Goal: Task Accomplishment & Management: Use online tool/utility

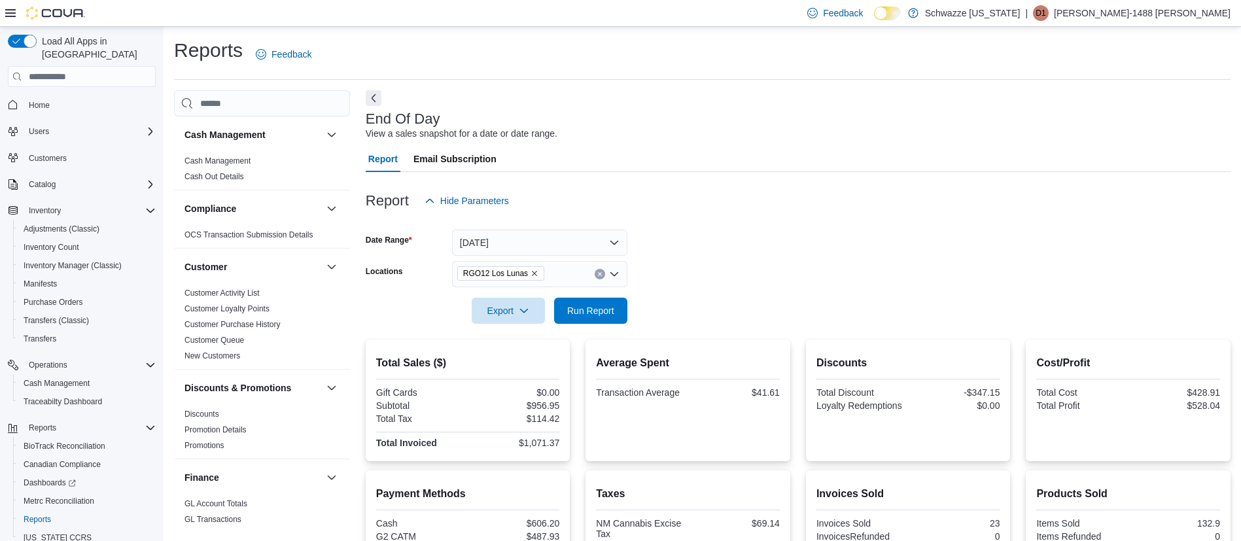
scroll to position [914, 0]
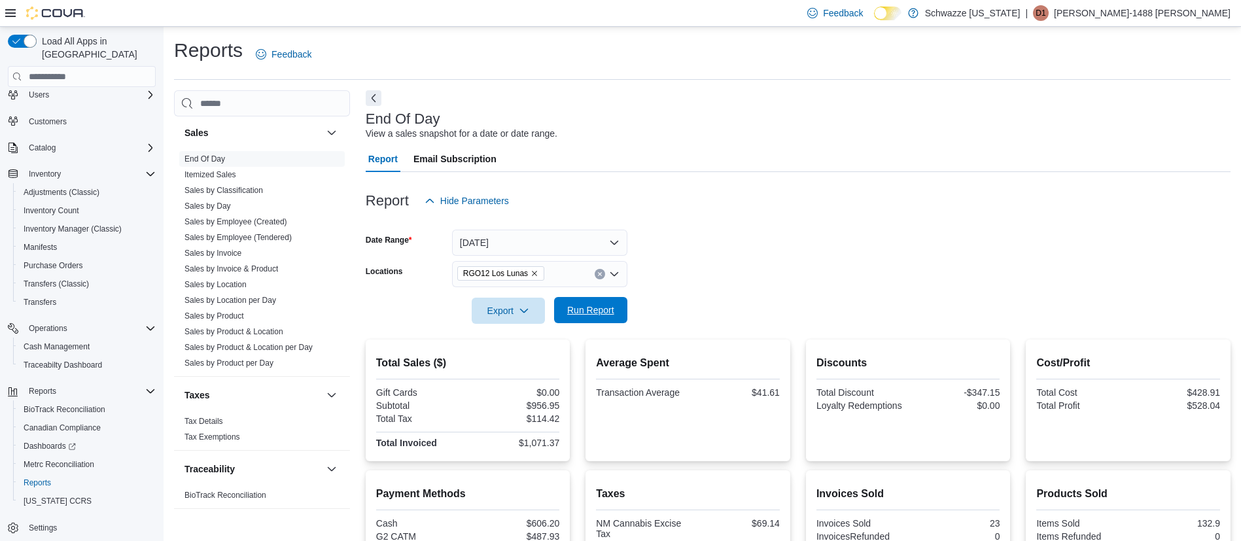
click at [601, 306] on span "Run Report" at bounding box center [590, 310] width 47 height 13
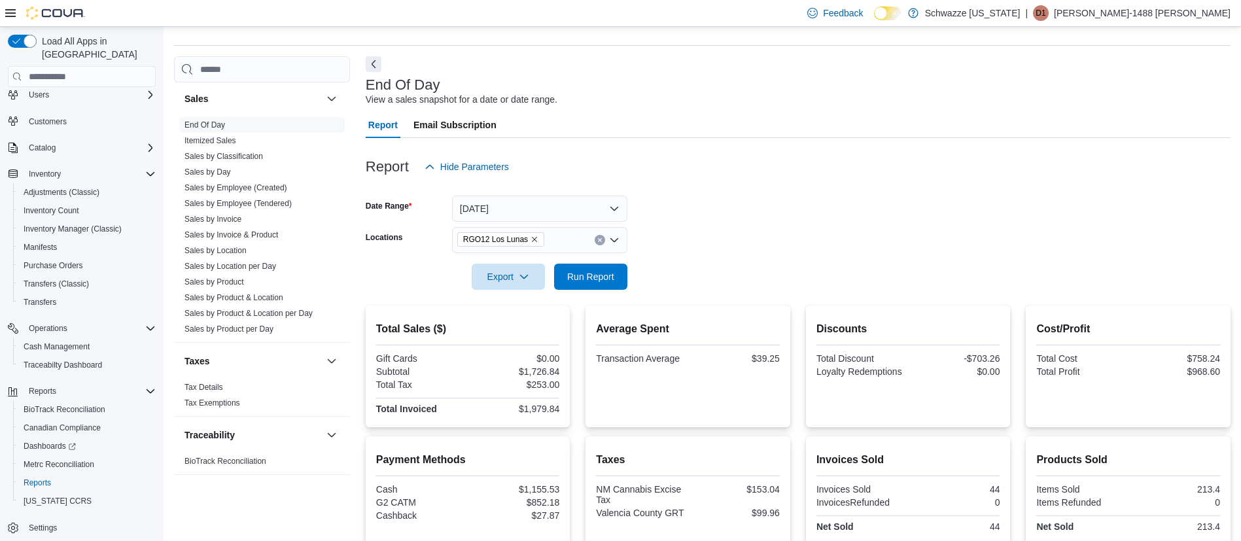
scroll to position [0, 0]
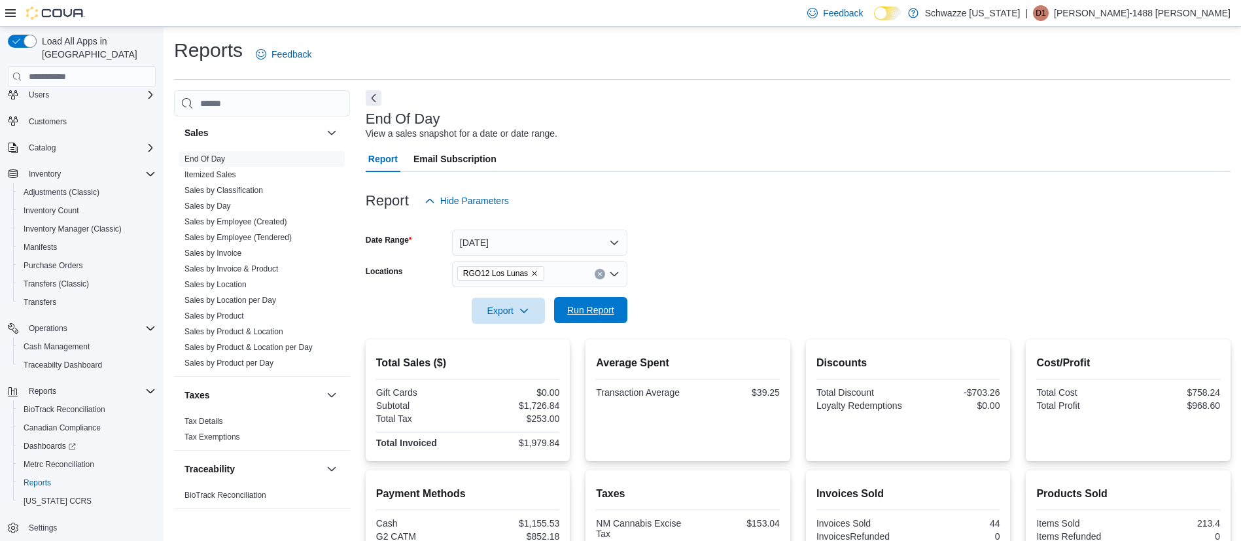
click at [607, 315] on span "Run Report" at bounding box center [590, 310] width 47 height 13
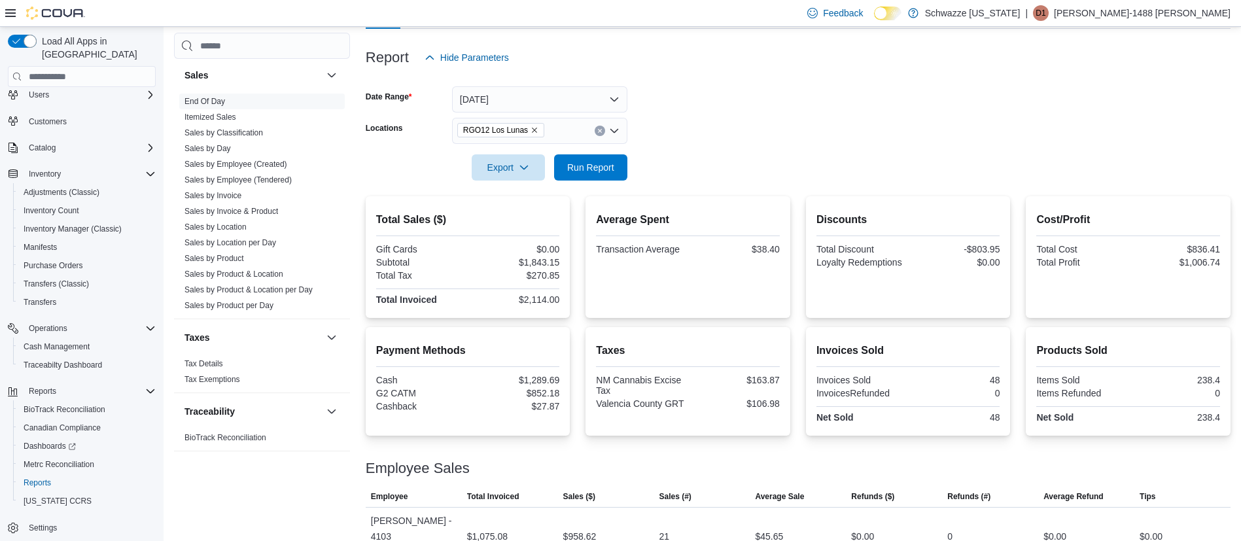
scroll to position [232, 0]
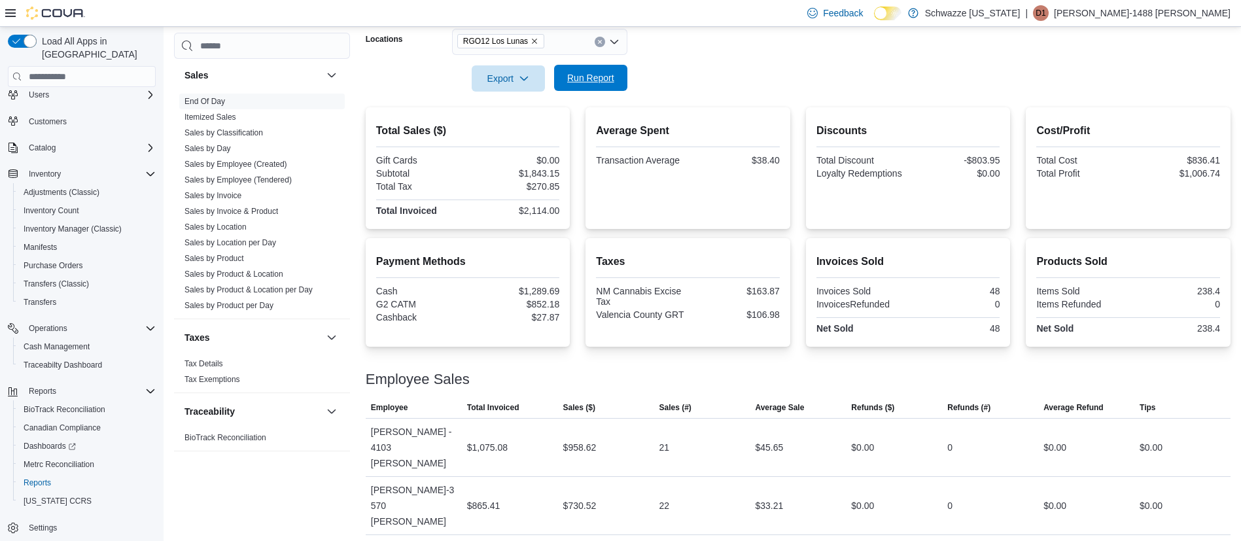
click at [577, 77] on span "Run Report" at bounding box center [590, 77] width 47 height 13
click at [606, 81] on span "Run Report" at bounding box center [590, 77] width 47 height 13
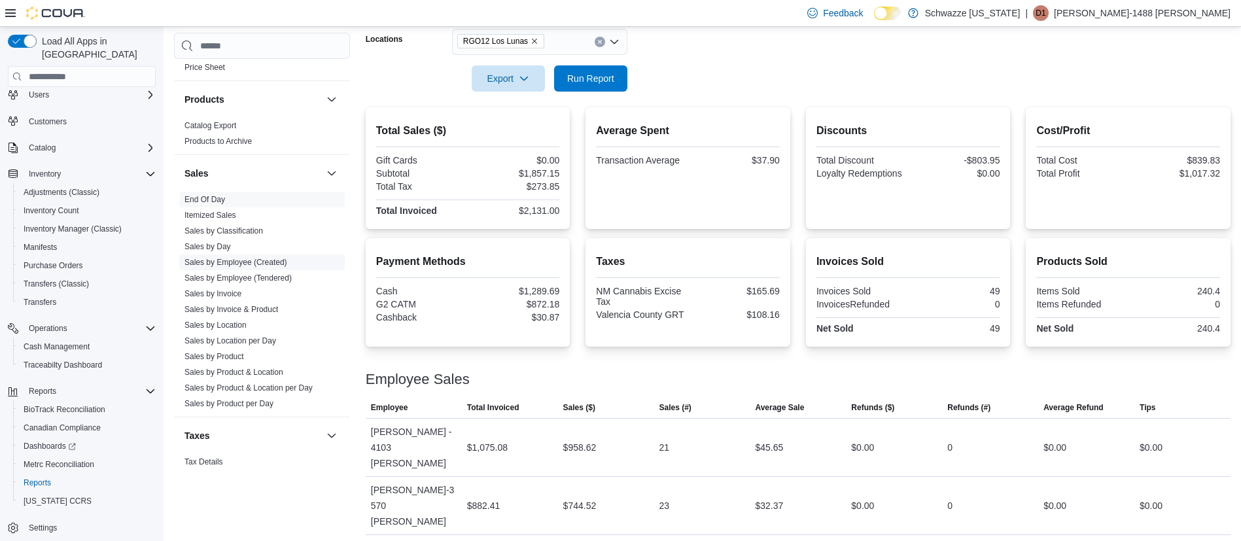
click at [228, 322] on link "Sales by Location" at bounding box center [216, 325] width 62 height 9
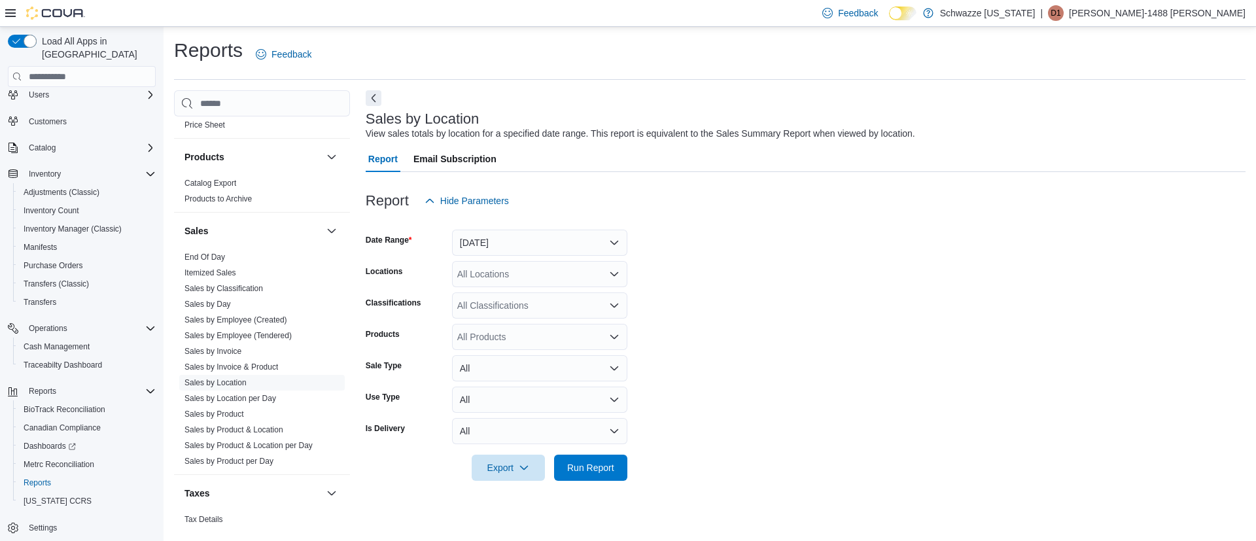
click at [522, 276] on div "All Locations" at bounding box center [539, 274] width 175 height 26
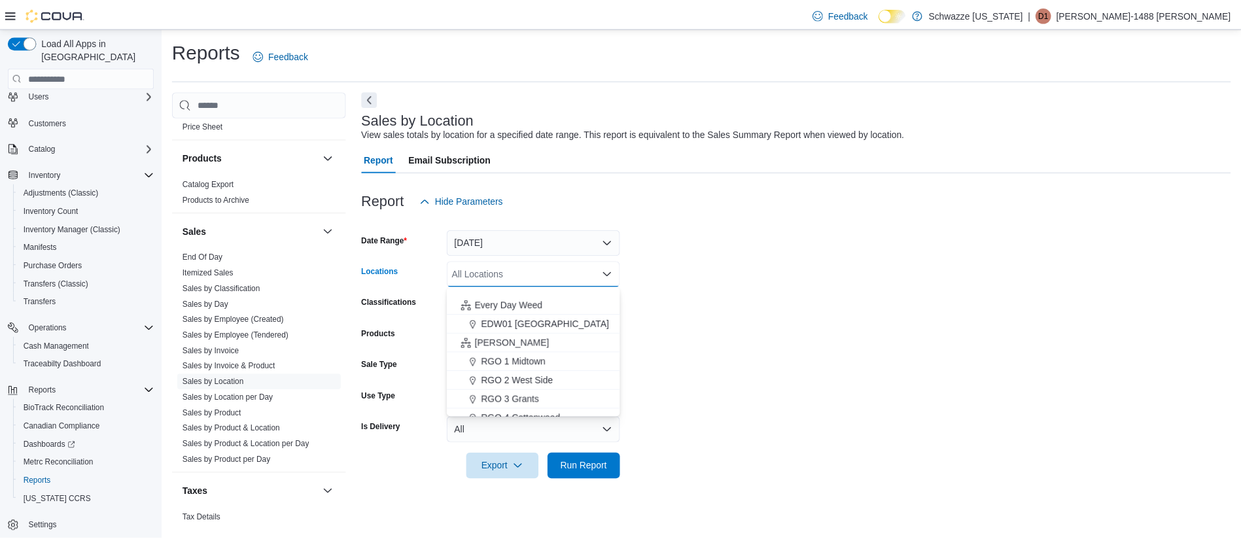
scroll to position [491, 0]
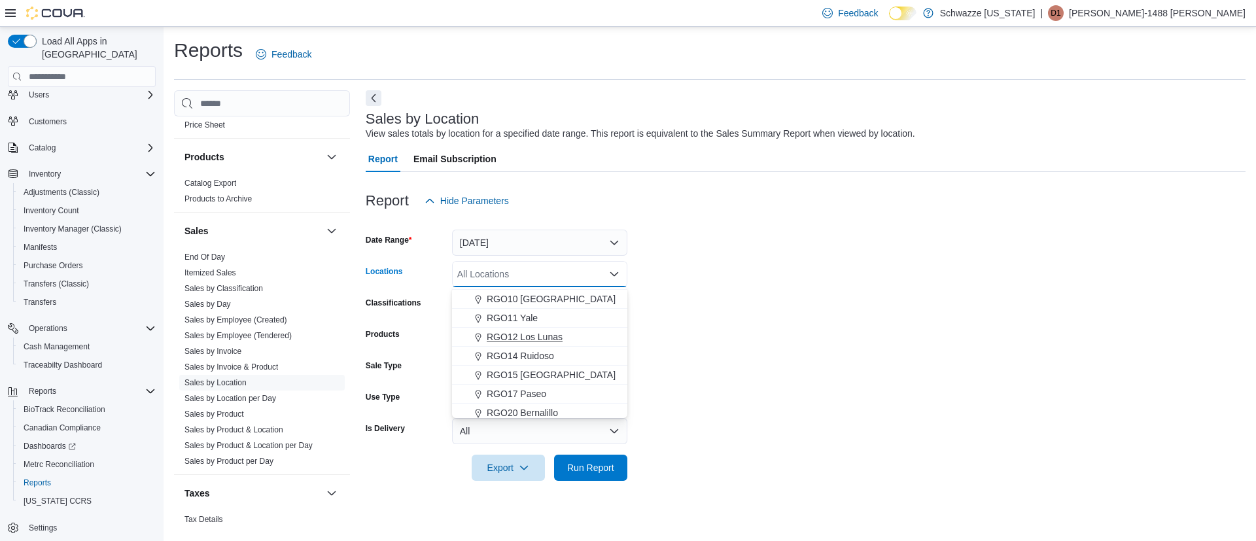
click at [539, 339] on span "RGO12 Los Lunas" at bounding box center [525, 336] width 76 height 13
click at [751, 286] on form "Date Range Yesterday Locations RGO12 Los Lunas Combo box. Selected. RGO12 Los L…" at bounding box center [806, 347] width 880 height 267
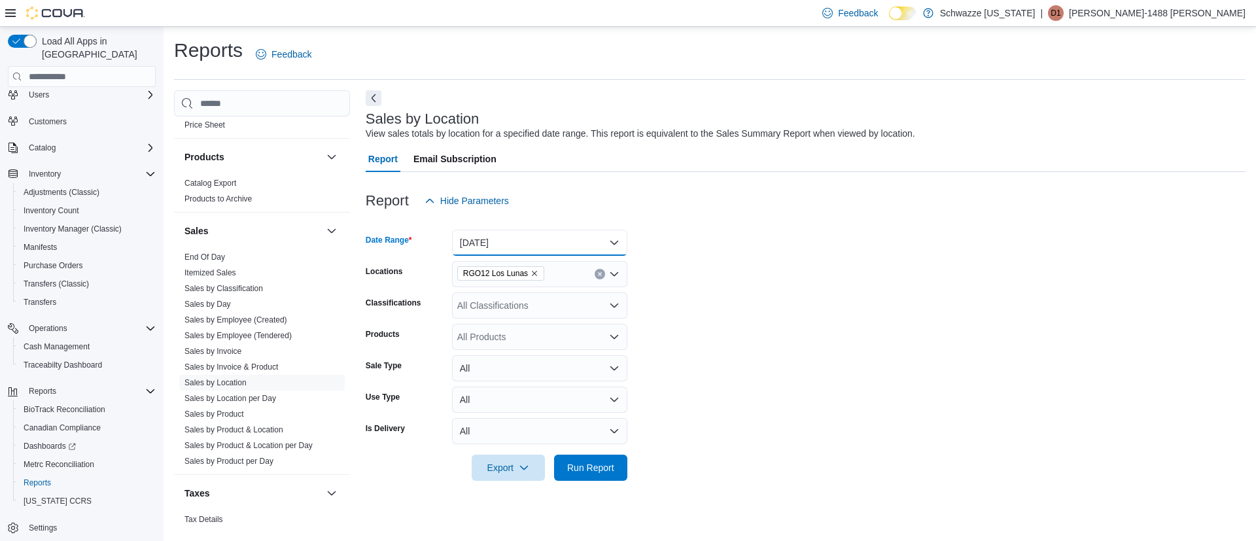
click at [568, 251] on button "Yesterday" at bounding box center [539, 243] width 175 height 26
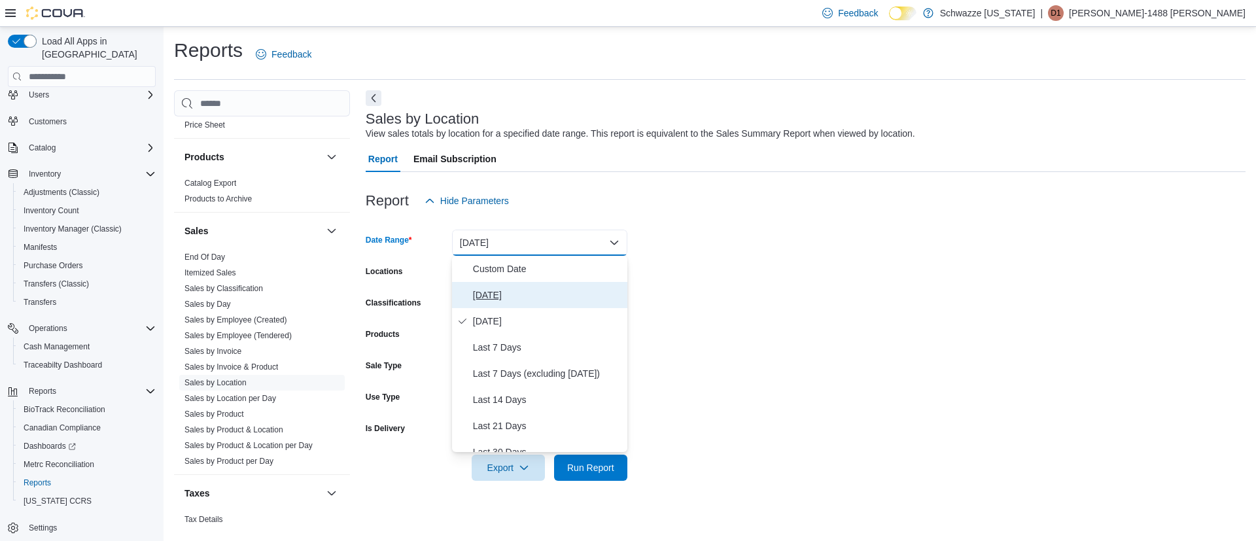
click at [488, 293] on span "Today" at bounding box center [547, 295] width 149 height 16
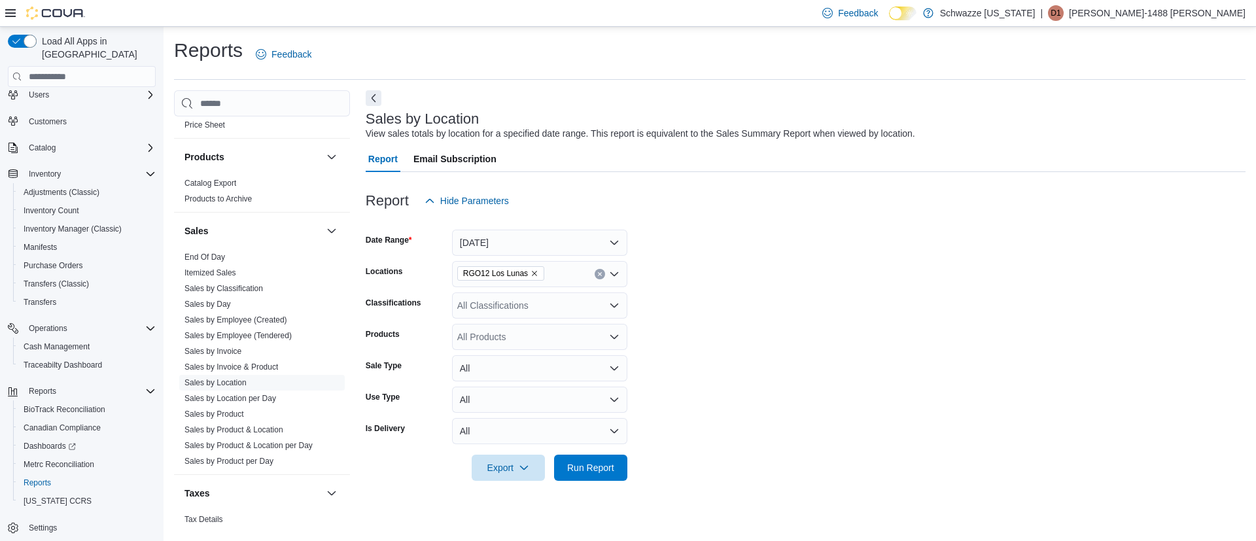
click at [833, 264] on form "Date Range Today Locations RGO12 Los Lunas Classifications All Classifications …" at bounding box center [806, 347] width 880 height 267
click at [574, 482] on div at bounding box center [806, 489] width 880 height 16
click at [582, 459] on span "Run Report" at bounding box center [591, 467] width 58 height 26
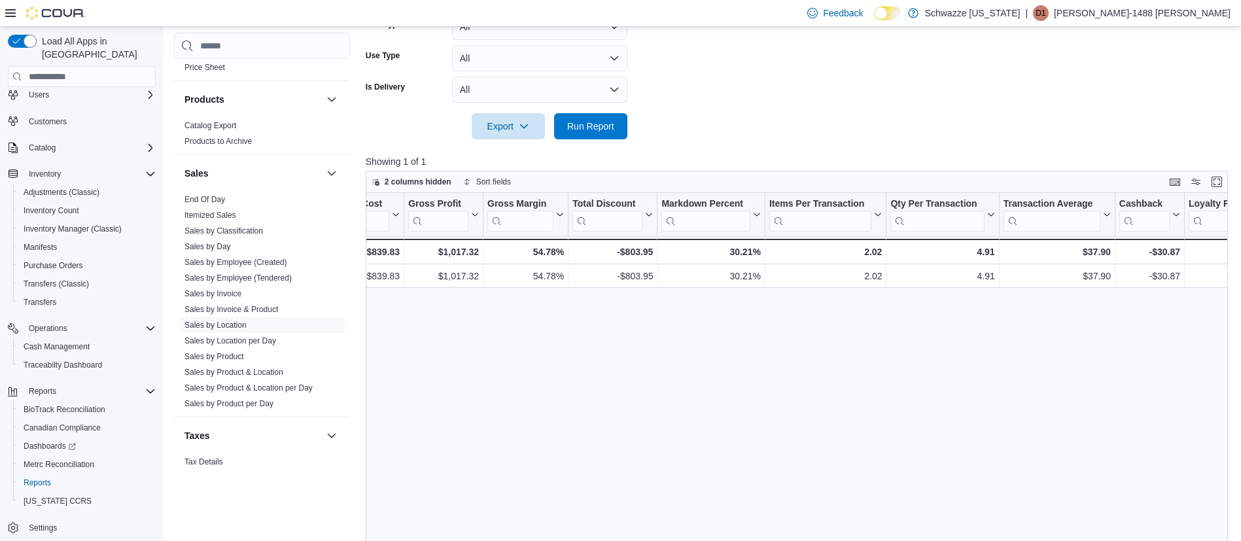
scroll to position [22, 0]
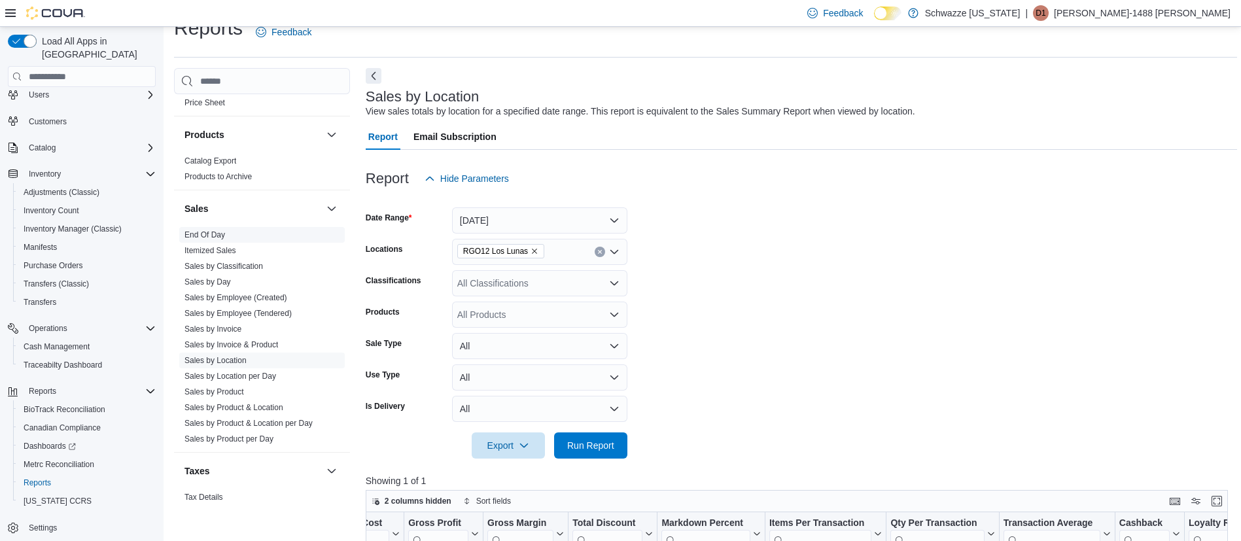
click at [222, 233] on link "End Of Day" at bounding box center [205, 234] width 41 height 9
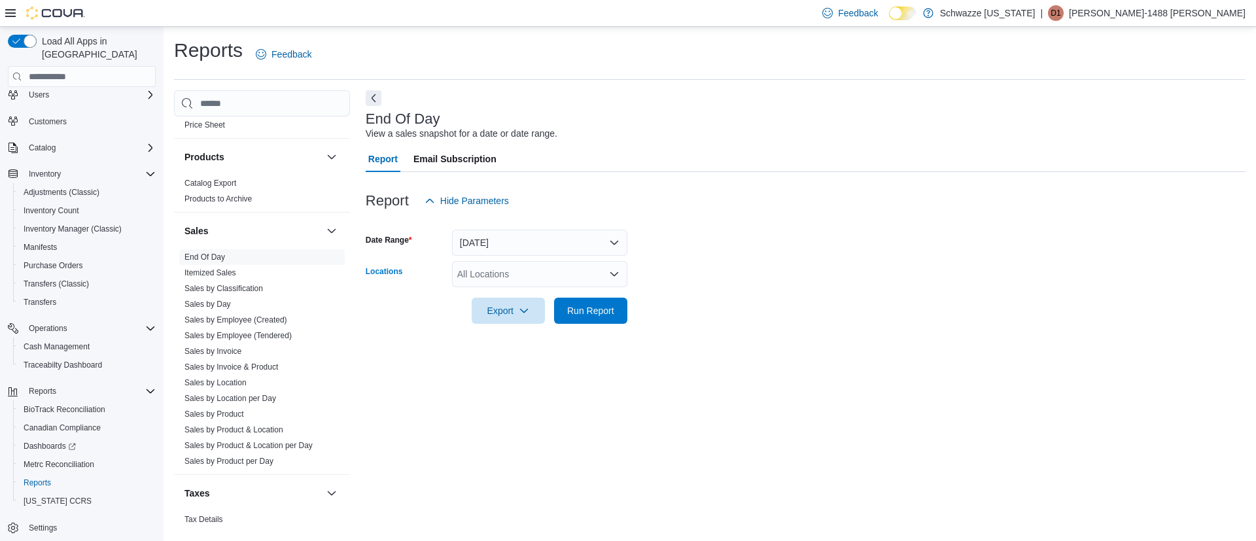
click at [550, 274] on div "All Locations" at bounding box center [539, 274] width 175 height 26
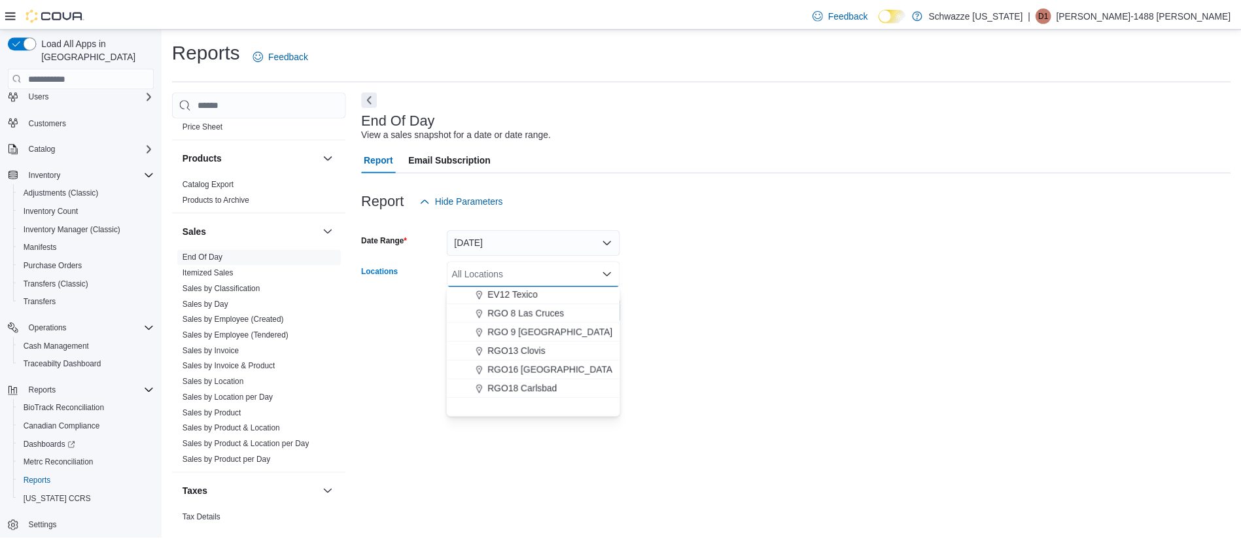
scroll to position [451, 0]
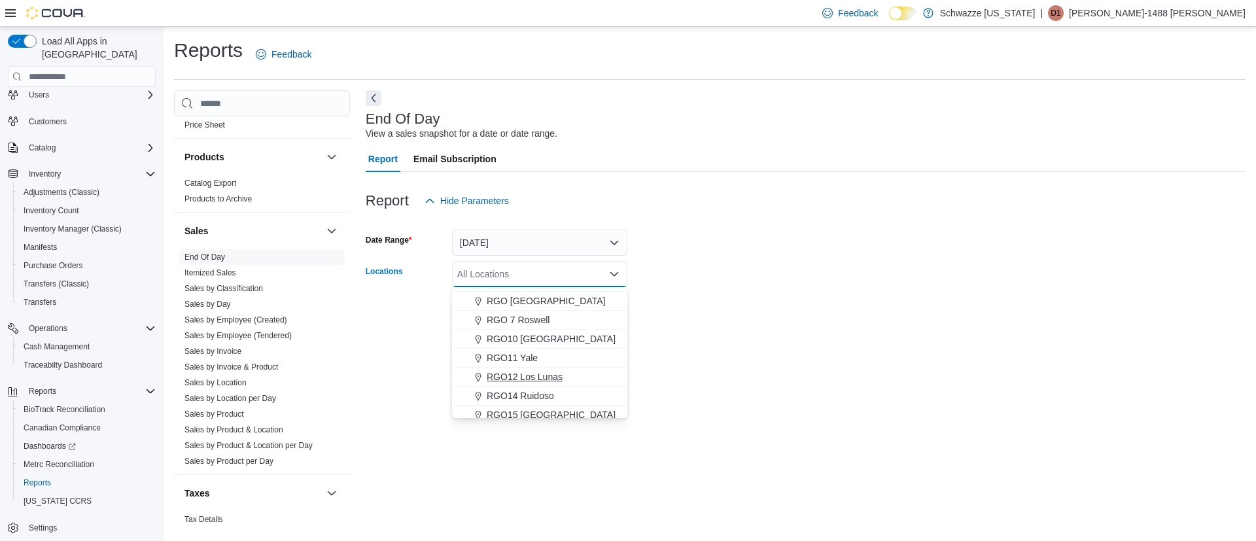
click at [539, 379] on span "RGO12 Los Lunas" at bounding box center [525, 376] width 76 height 13
click at [789, 275] on form "Date Range Today Locations RGO12 Los Lunas Combo box. Selected. RGO12 Los Lunas…" at bounding box center [806, 269] width 880 height 110
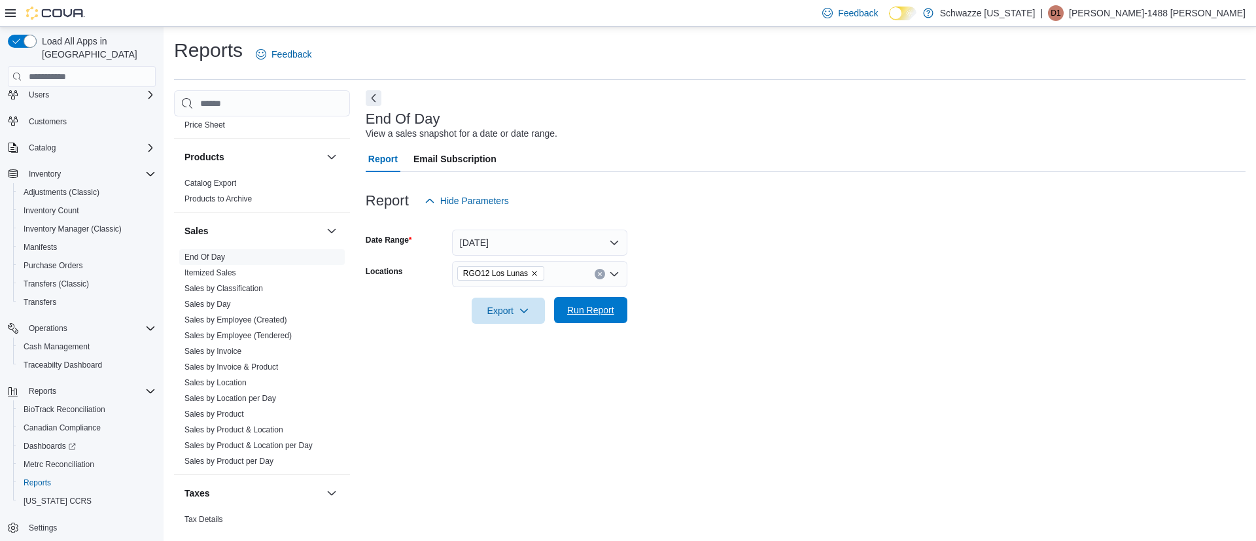
click at [615, 316] on span "Run Report" at bounding box center [591, 310] width 58 height 26
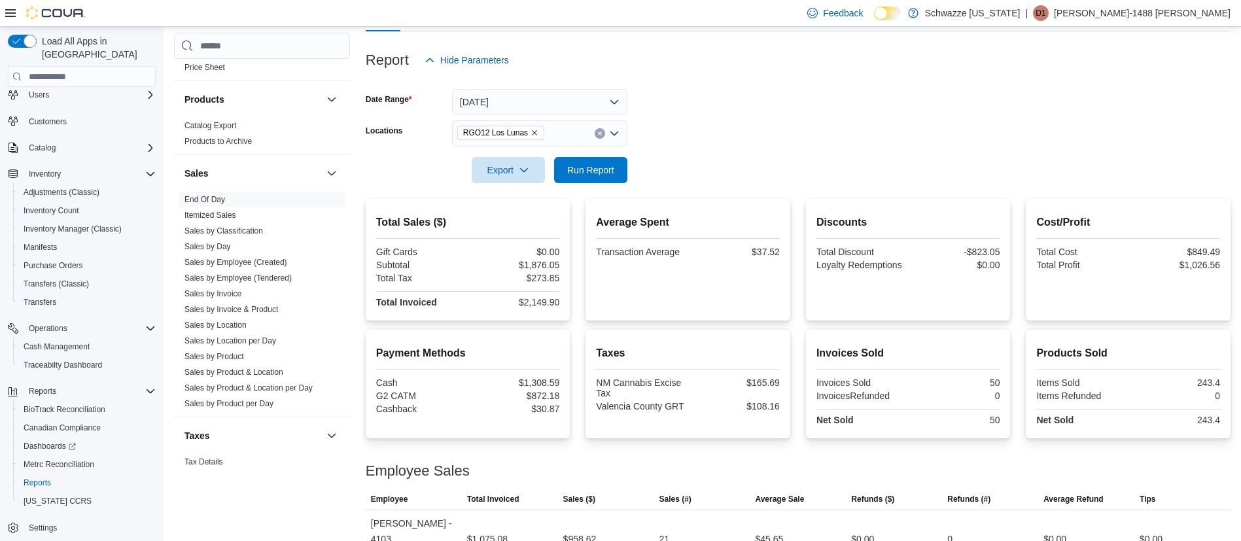
scroll to position [232, 0]
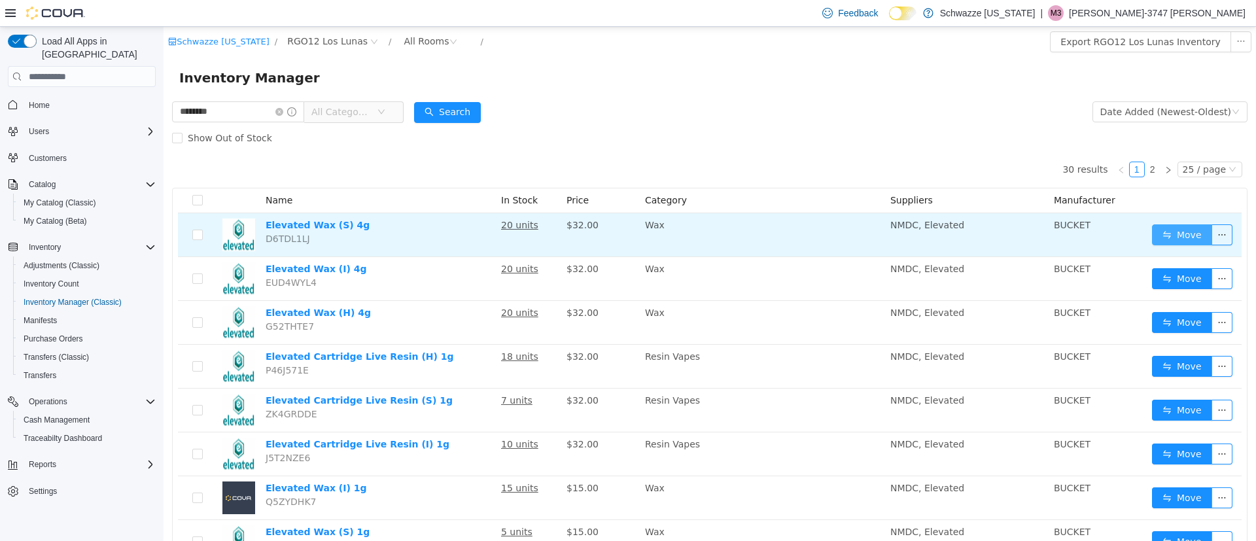
click at [1156, 243] on button "Move" at bounding box center [1182, 234] width 60 height 21
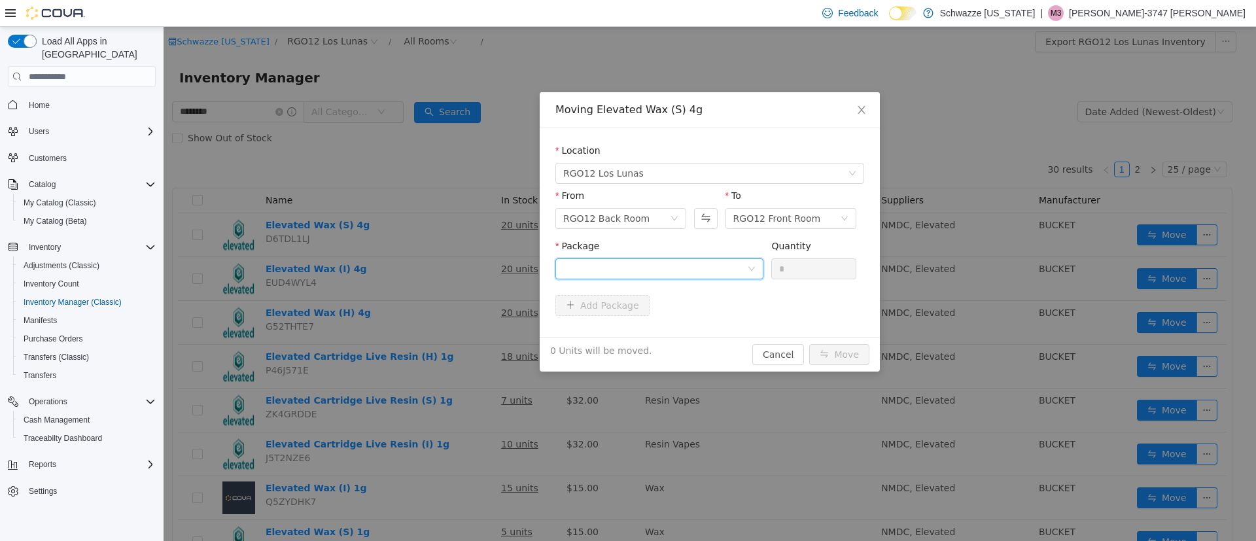
click at [741, 272] on div at bounding box center [655, 269] width 184 height 20
click at [707, 331] on li "5942207665833957 Quantity : 20 Units" at bounding box center [660, 323] width 208 height 35
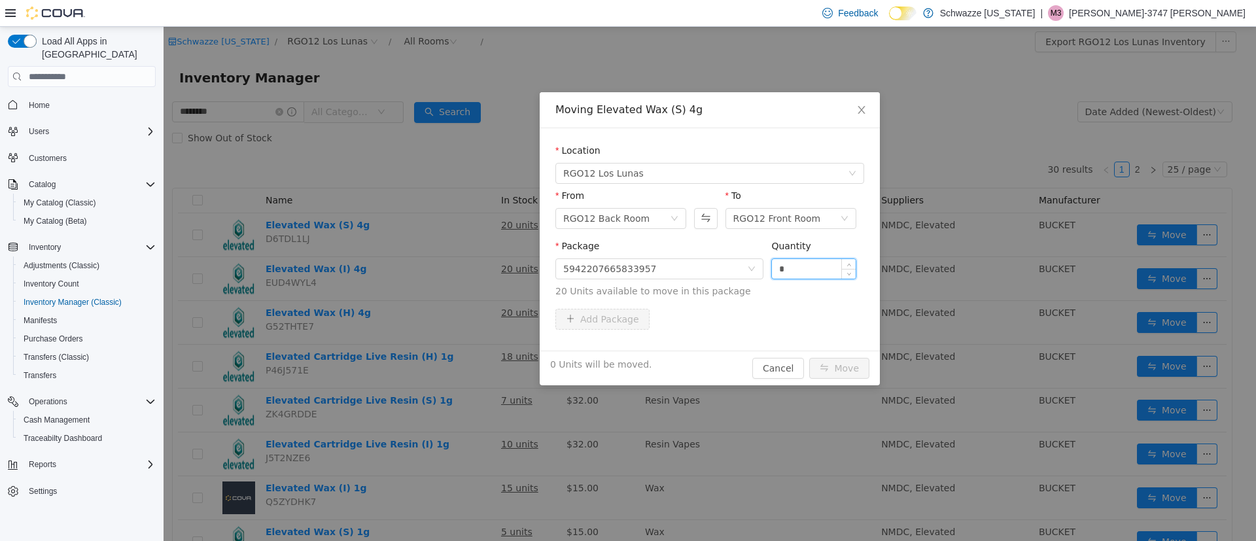
click at [815, 265] on input "*" at bounding box center [814, 269] width 84 height 20
type input "**"
click at [836, 372] on button "Move" at bounding box center [840, 368] width 60 height 21
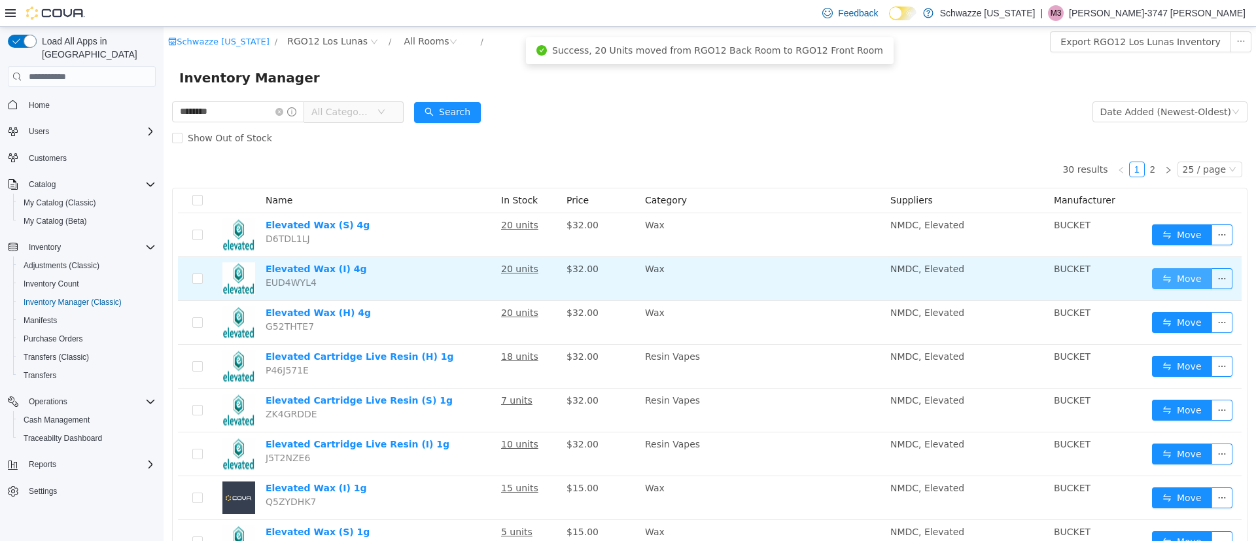
click at [1169, 282] on button "Move" at bounding box center [1182, 278] width 60 height 21
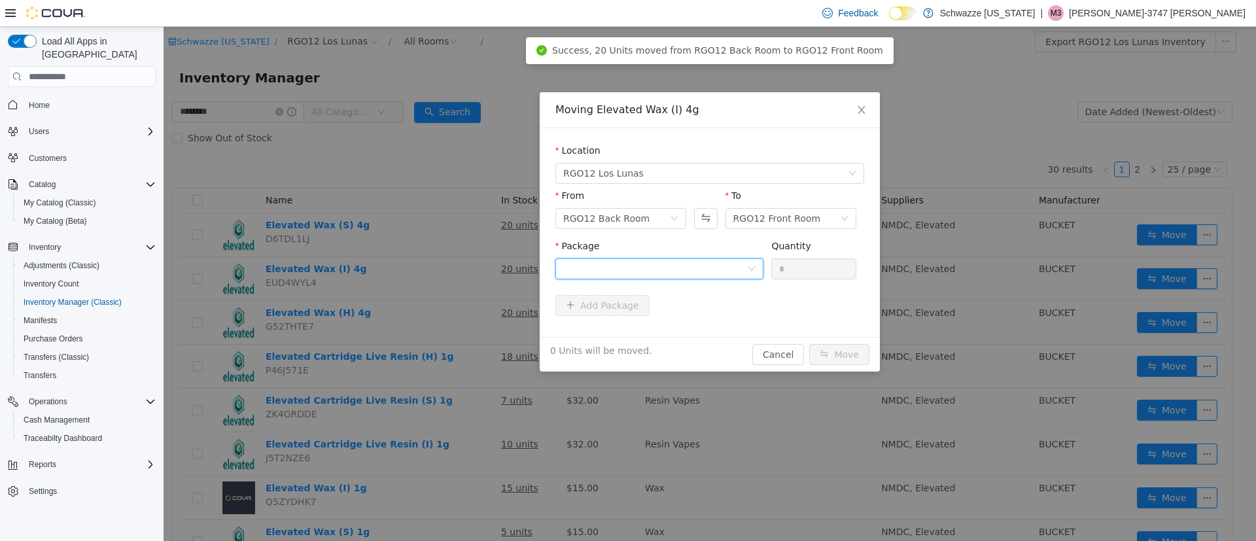
click at [597, 273] on div at bounding box center [655, 269] width 184 height 20
click at [638, 338] on li "9935040155499645 Quantity : 20 Units" at bounding box center [660, 323] width 208 height 35
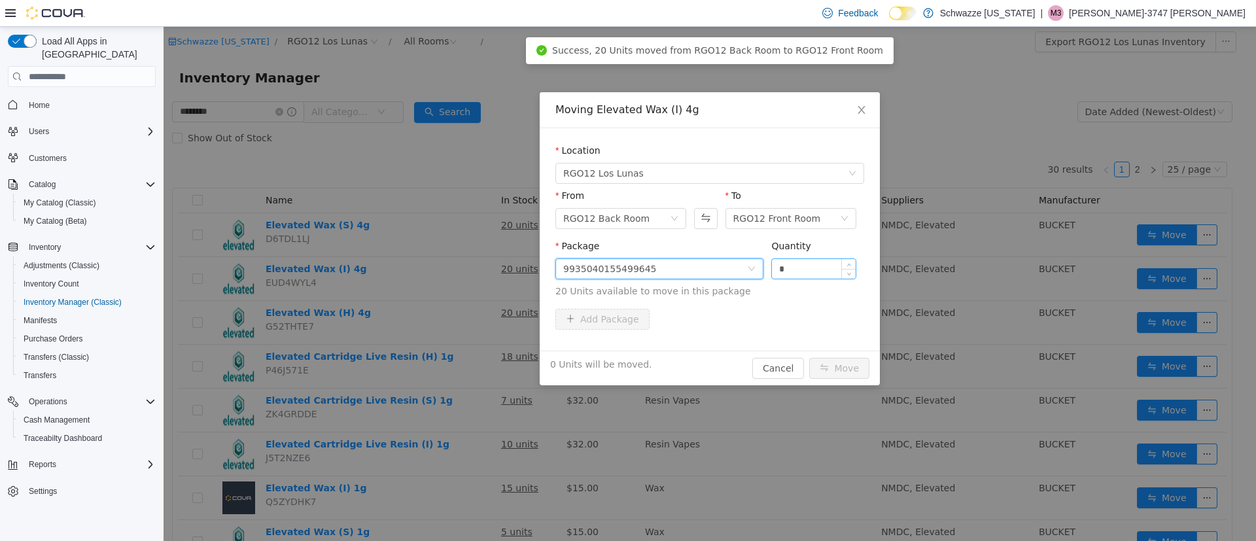
click at [819, 277] on input "*" at bounding box center [814, 269] width 84 height 20
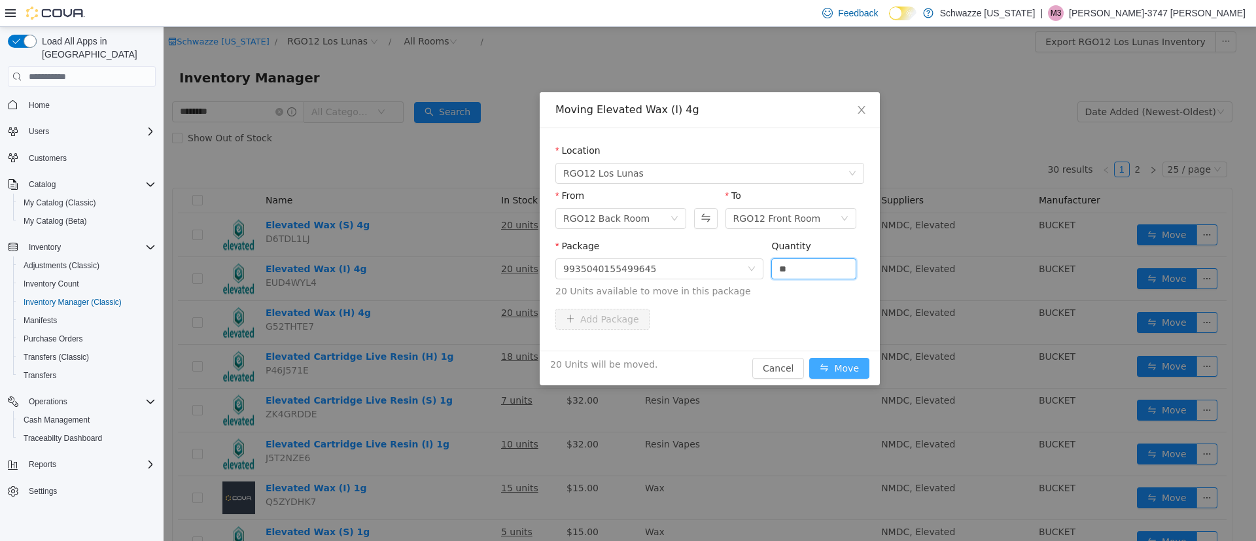
type input "**"
click at [838, 367] on button "Move" at bounding box center [840, 368] width 60 height 21
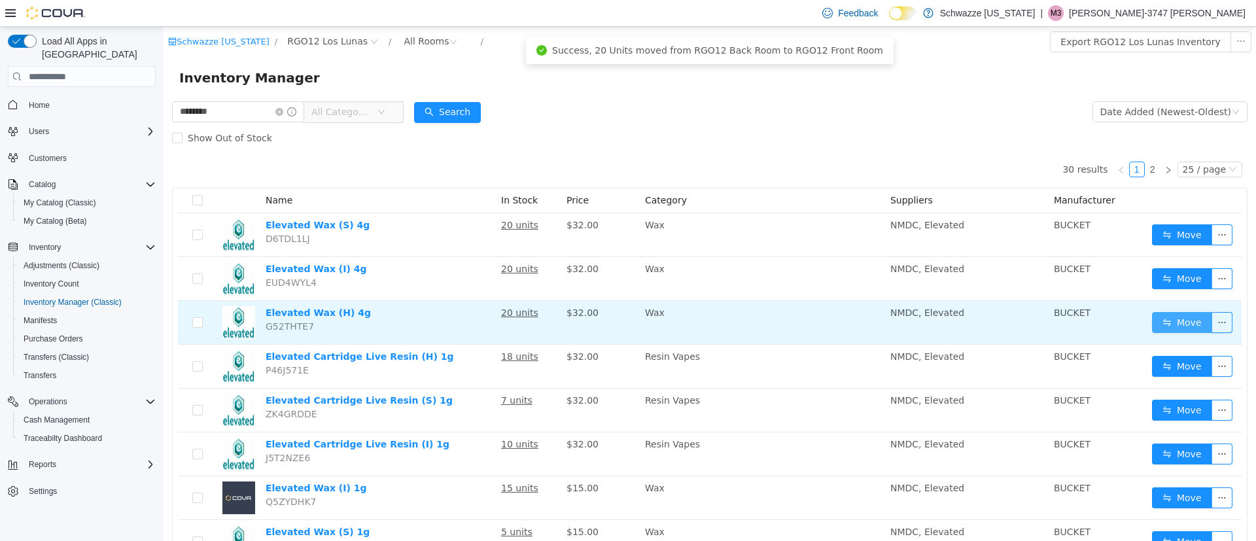
click at [1154, 326] on button "Move" at bounding box center [1182, 322] width 60 height 21
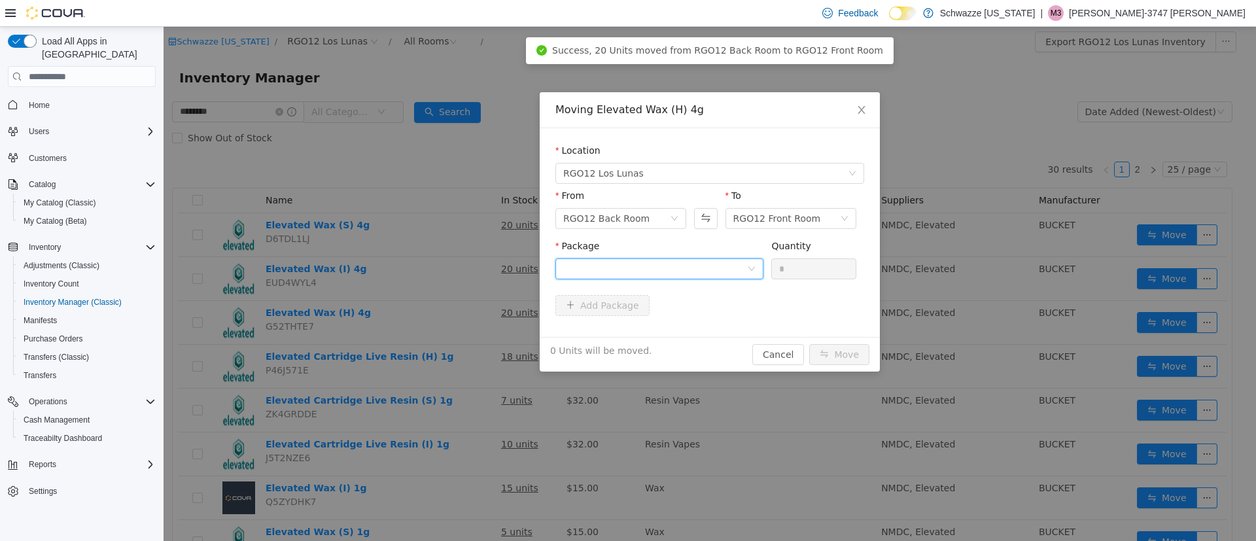
click at [693, 272] on div at bounding box center [655, 269] width 184 height 20
click at [688, 325] on li "[CREDIT_CARD_NUMBER] Quantity : 20 Units" at bounding box center [660, 323] width 208 height 35
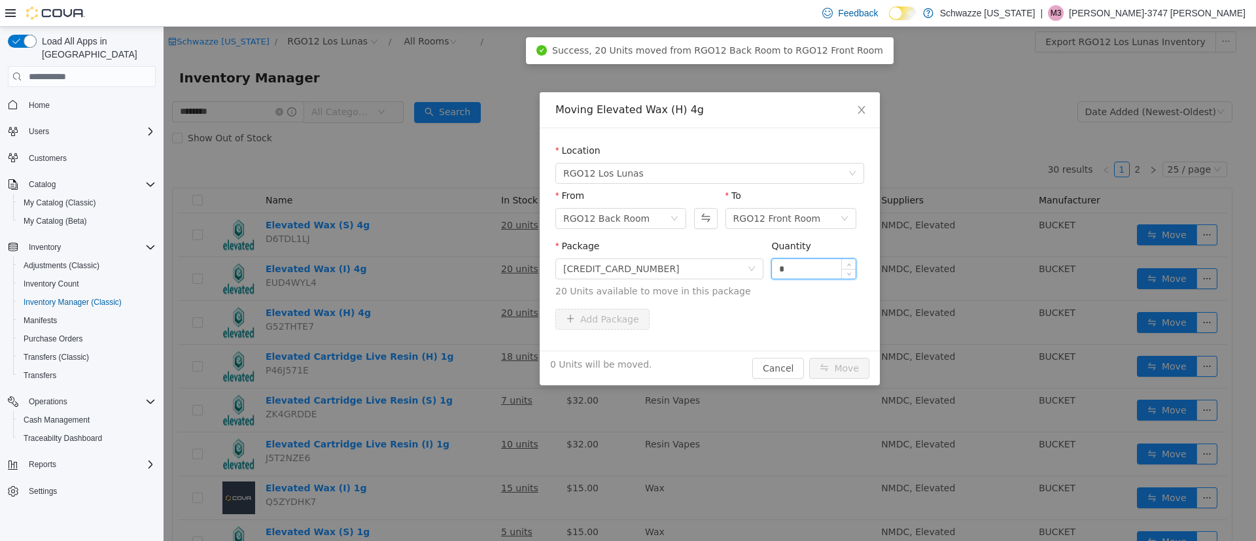
click at [806, 274] on input "*" at bounding box center [814, 269] width 84 height 20
type input "**"
click at [836, 372] on button "Move" at bounding box center [840, 368] width 60 height 21
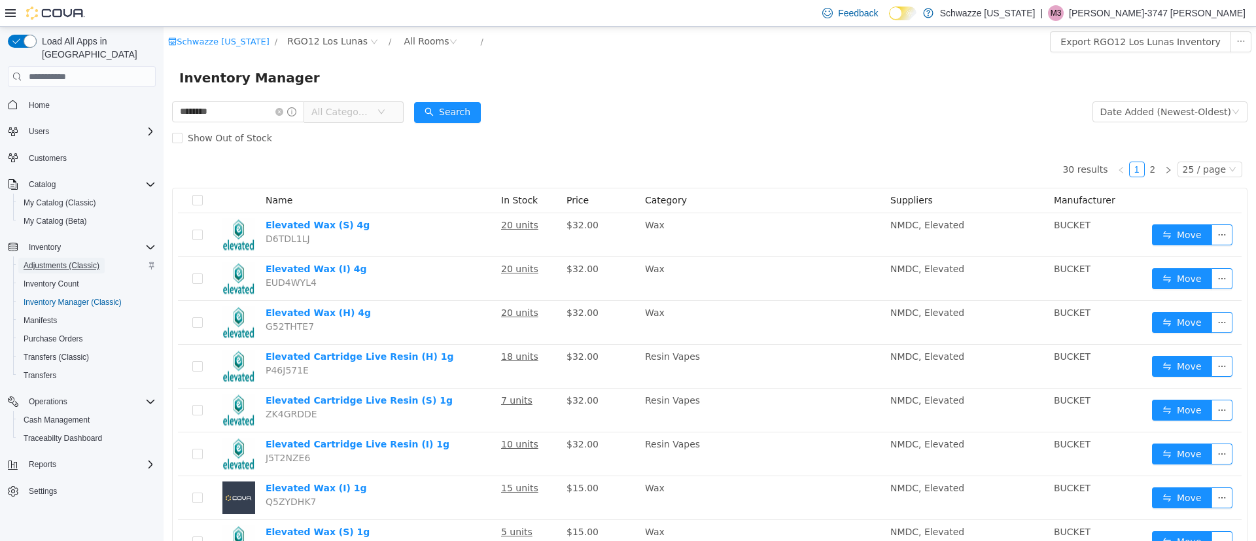
click at [89, 260] on span "Adjustments (Classic)" at bounding box center [62, 265] width 76 height 10
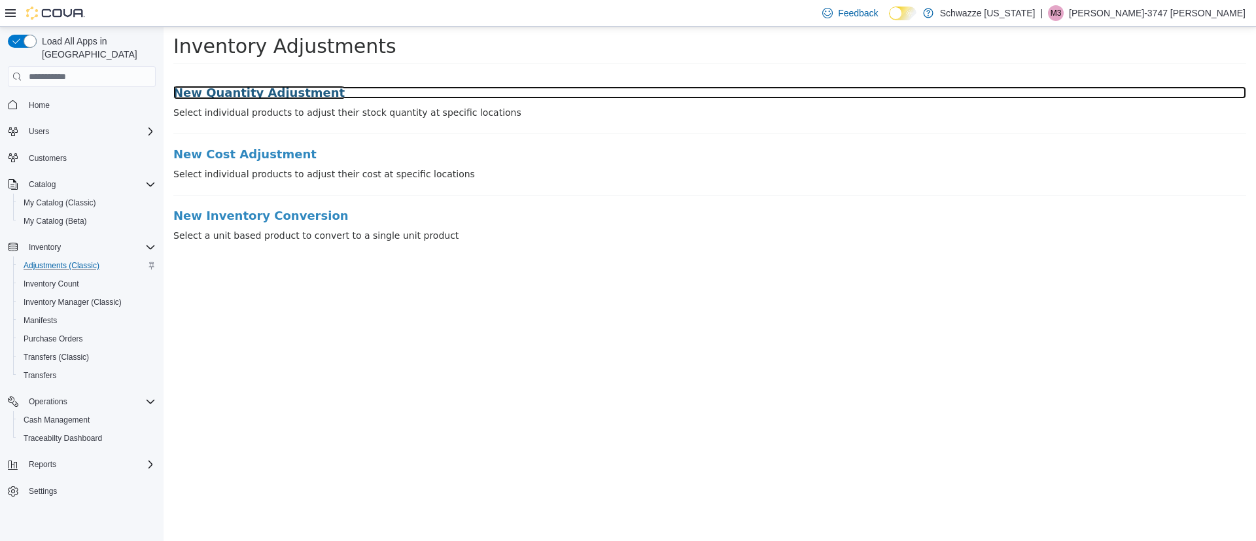
click at [277, 95] on h3 "New Quantity Adjustment" at bounding box center [709, 92] width 1073 height 13
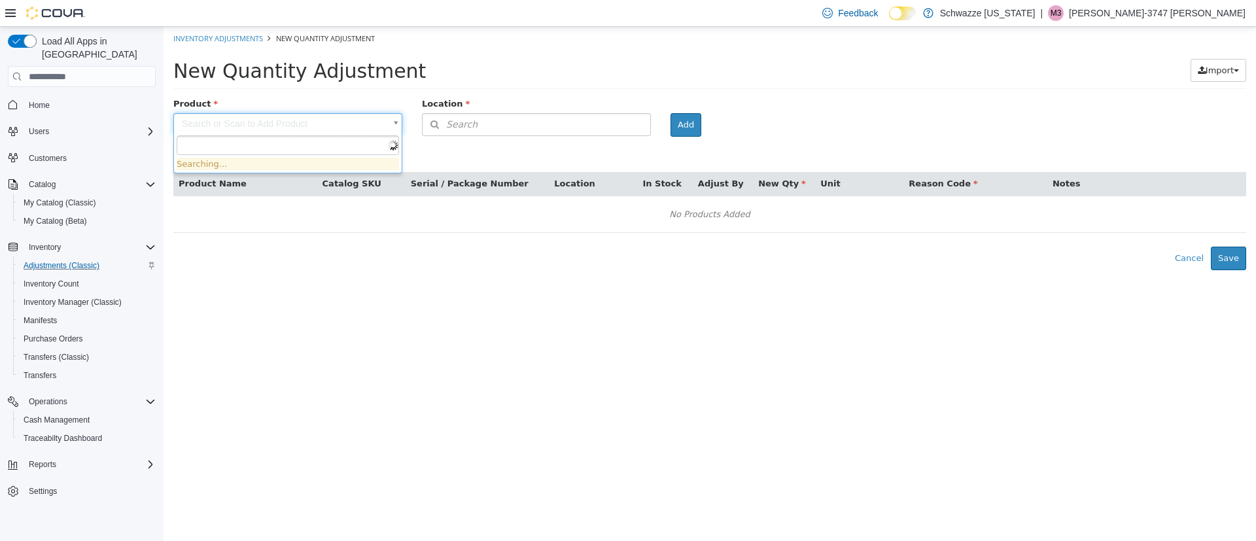
click at [303, 128] on body "× Inventory Adjustments New Quantity Adjustment New Quantity Adjustment Import …" at bounding box center [710, 148] width 1093 height 243
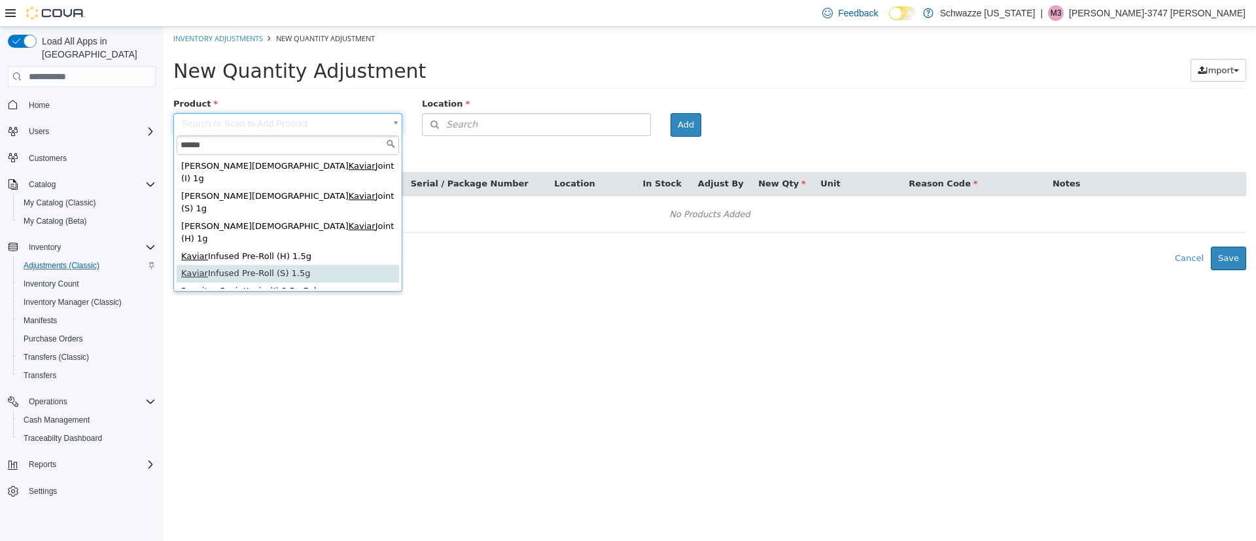
type input "******"
type input "**********"
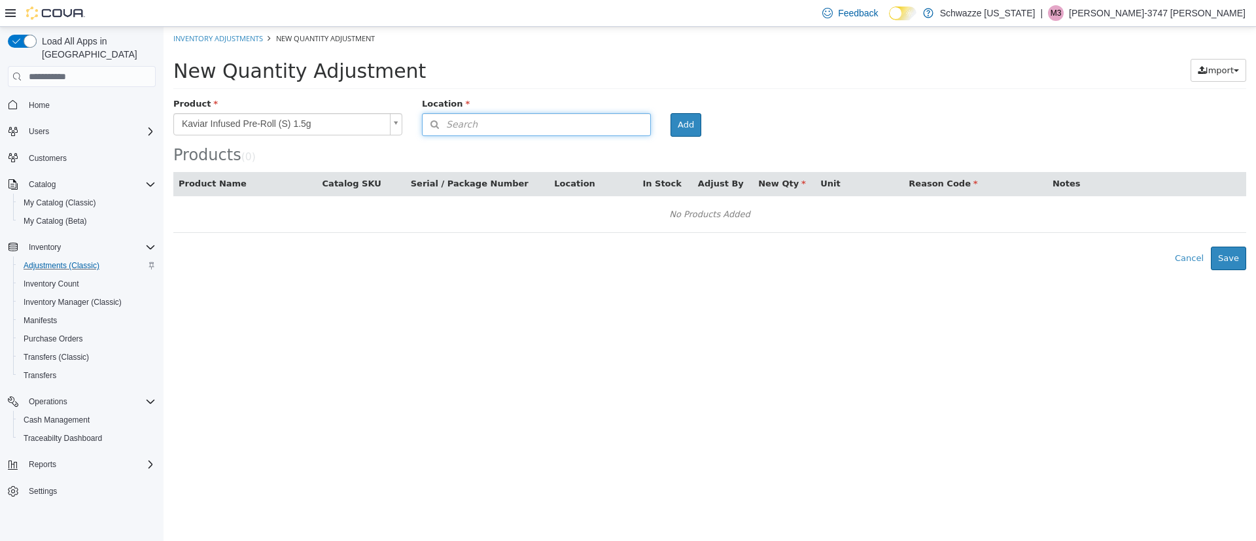
click at [523, 124] on button "Search" at bounding box center [536, 124] width 229 height 23
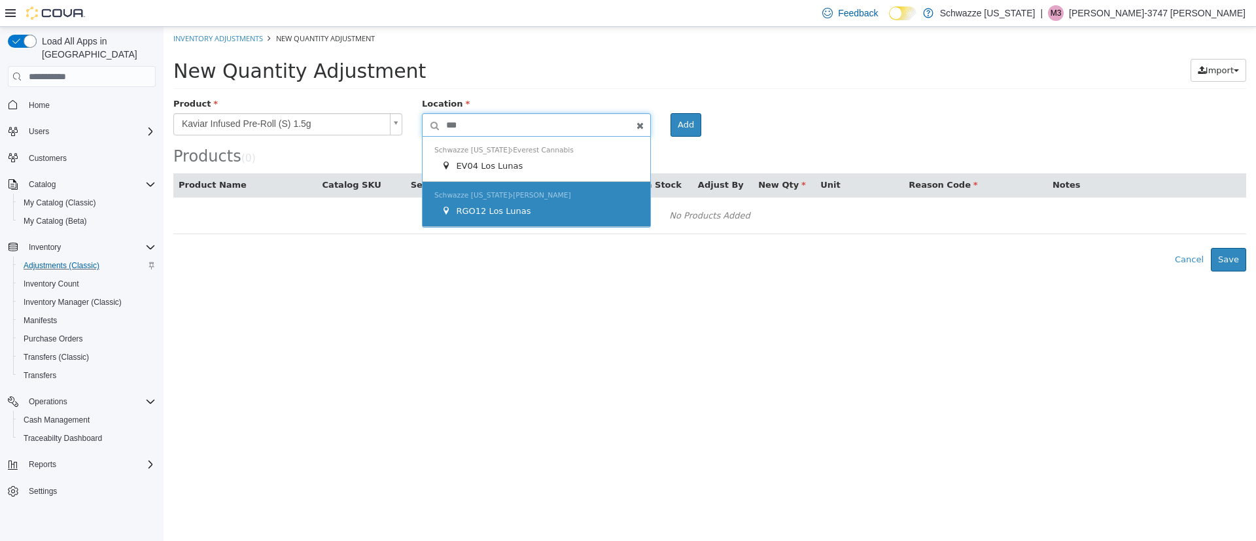
type input "***"
click at [548, 194] on div "Schwazze New Mexico R. Greenleaf RGO12 Los Lunas" at bounding box center [537, 204] width 228 height 45
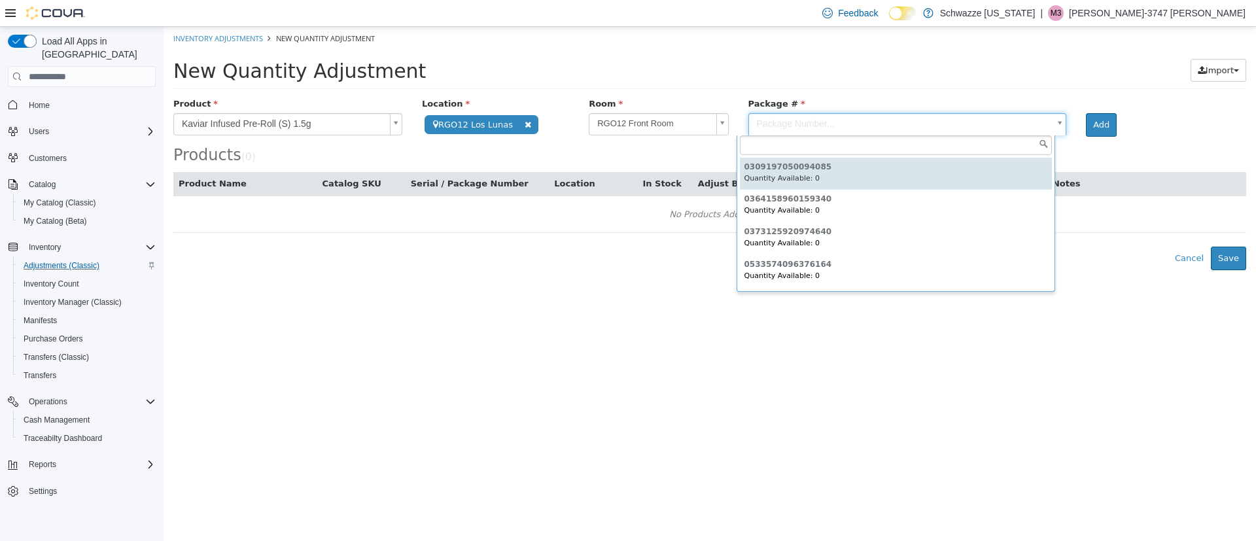
click at [753, 124] on body "**********" at bounding box center [710, 148] width 1093 height 243
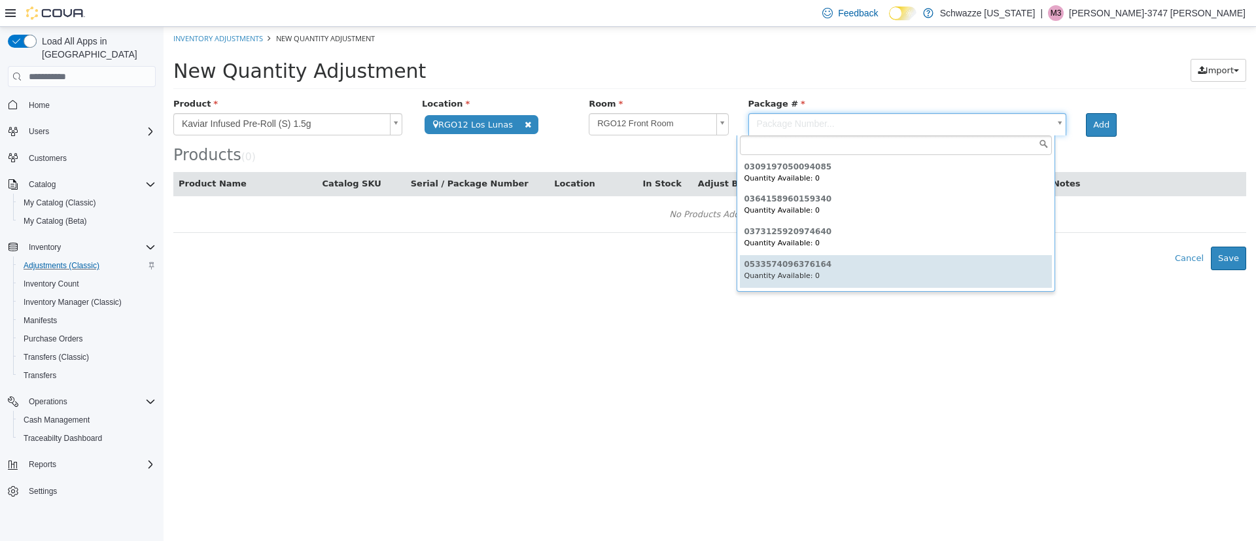
type input "**********"
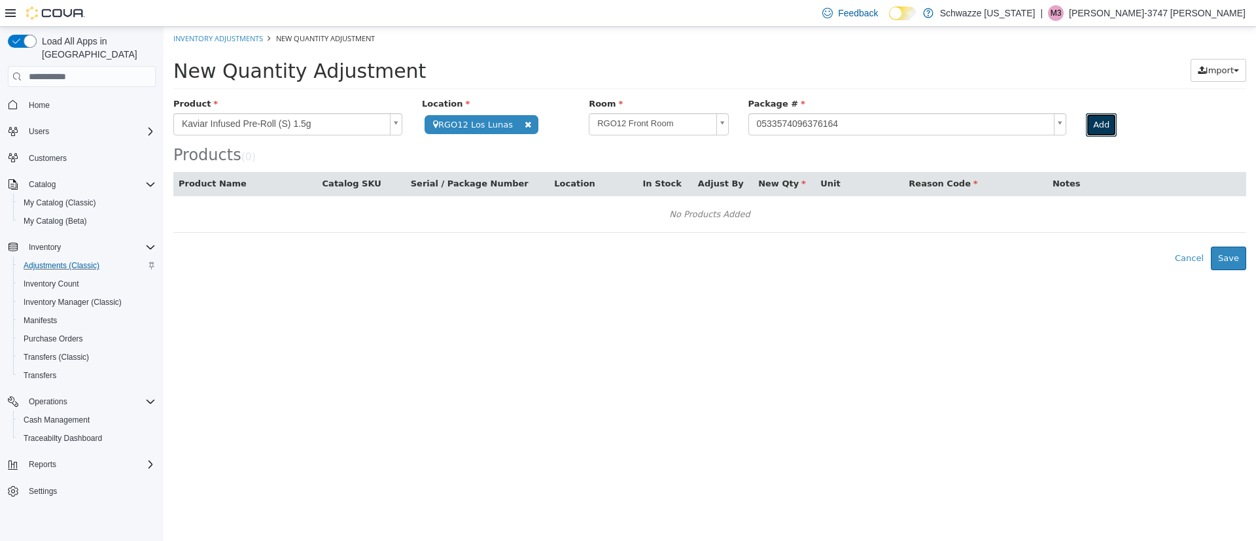
click at [1086, 120] on button "Add" at bounding box center [1101, 125] width 31 height 24
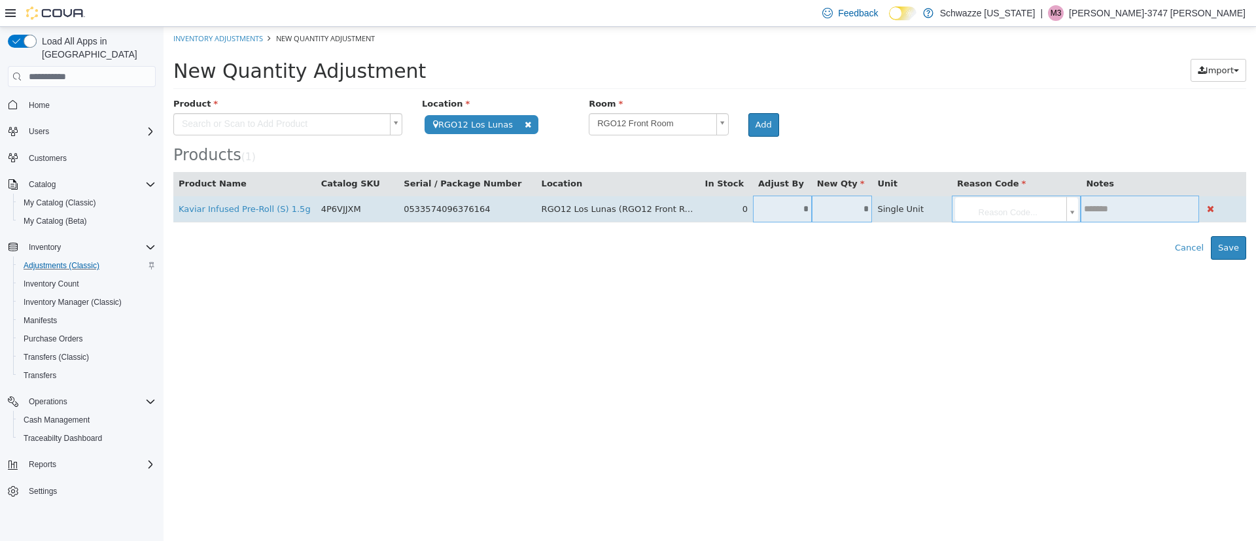
click at [788, 208] on input "*" at bounding box center [782, 209] width 59 height 10
type input "*"
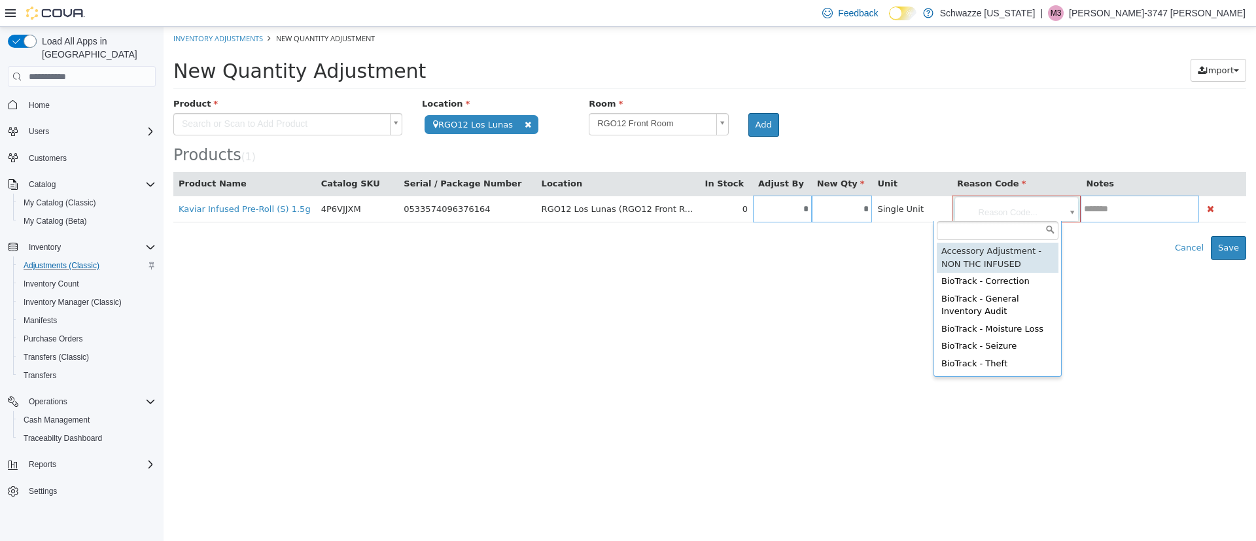
click at [952, 202] on body "**********" at bounding box center [710, 143] width 1093 height 233
type input "**********"
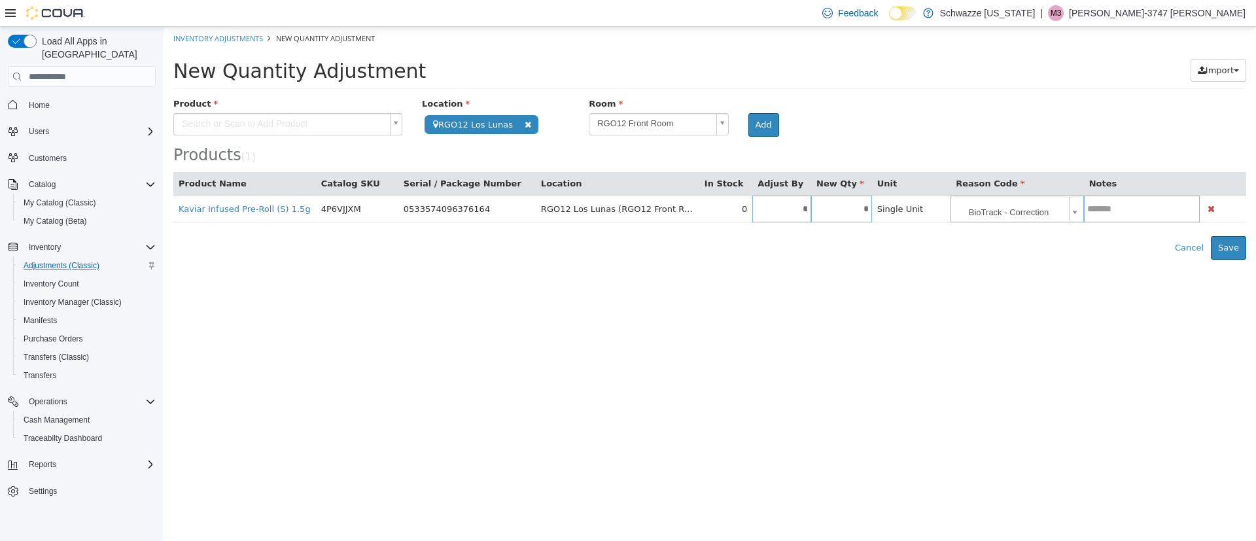
click at [1122, 190] on th "Notes" at bounding box center [1142, 184] width 116 height 24
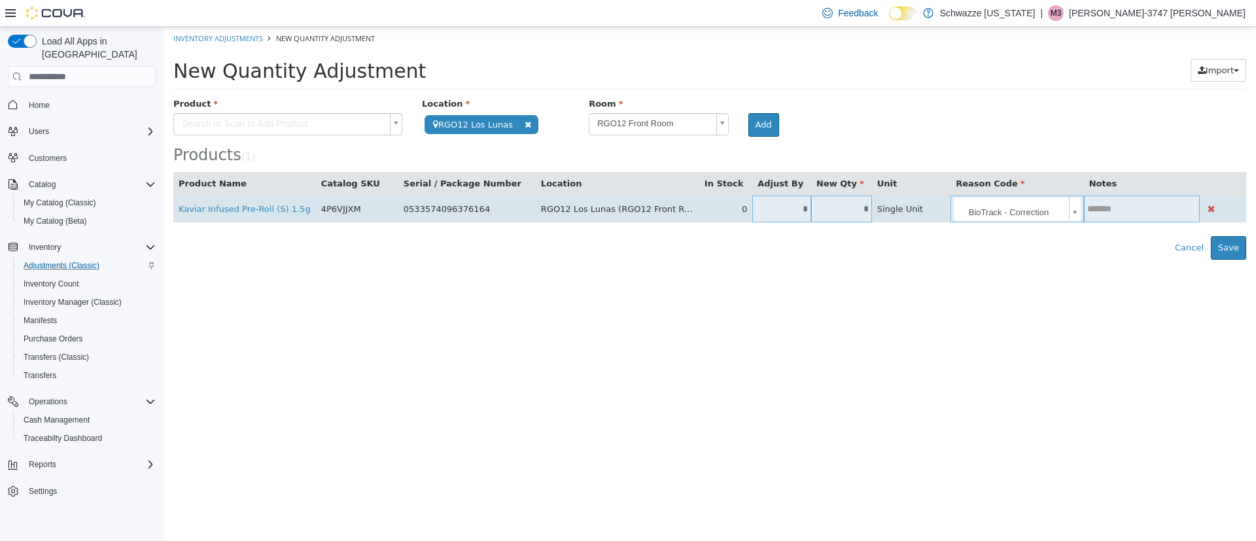
click at [1106, 213] on input "text" at bounding box center [1142, 209] width 116 height 10
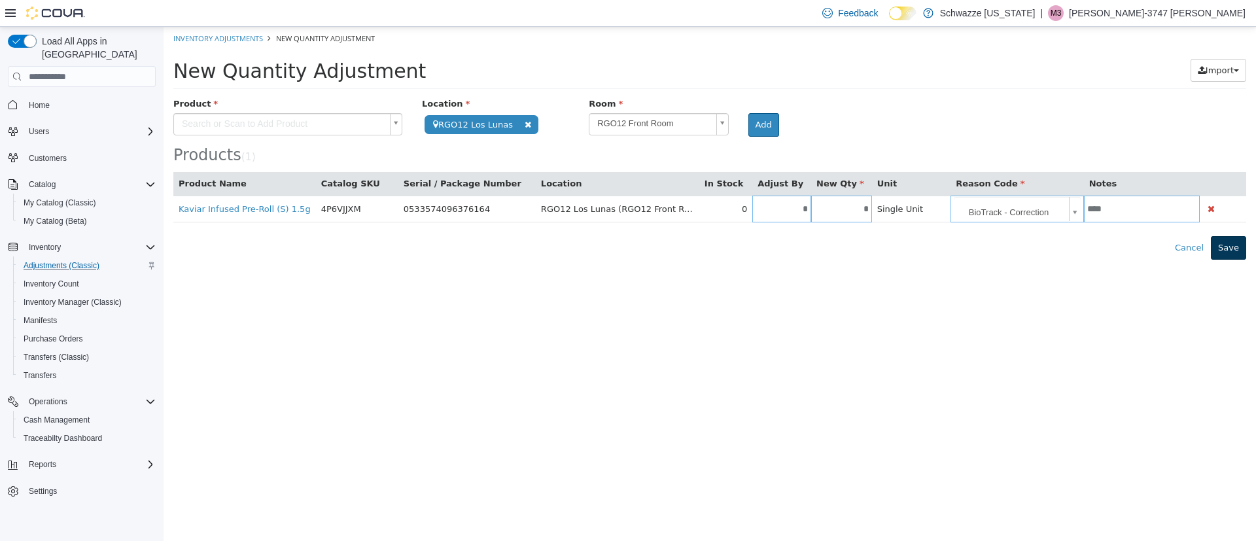
type input "****"
click at [1227, 253] on button "Save" at bounding box center [1228, 248] width 35 height 24
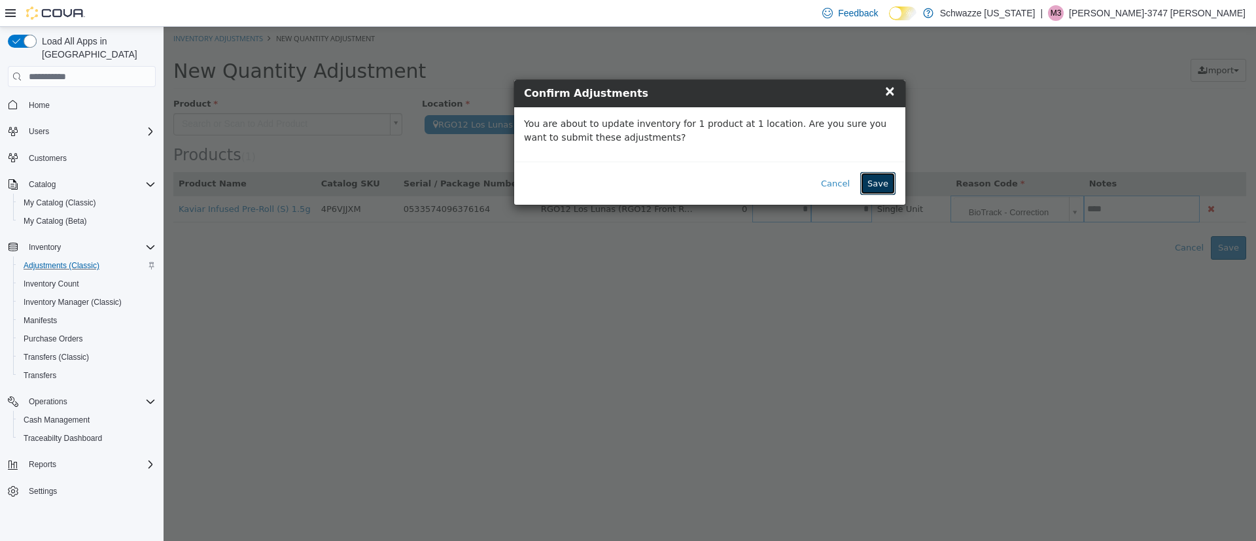
click at [889, 190] on button "Save" at bounding box center [878, 184] width 35 height 24
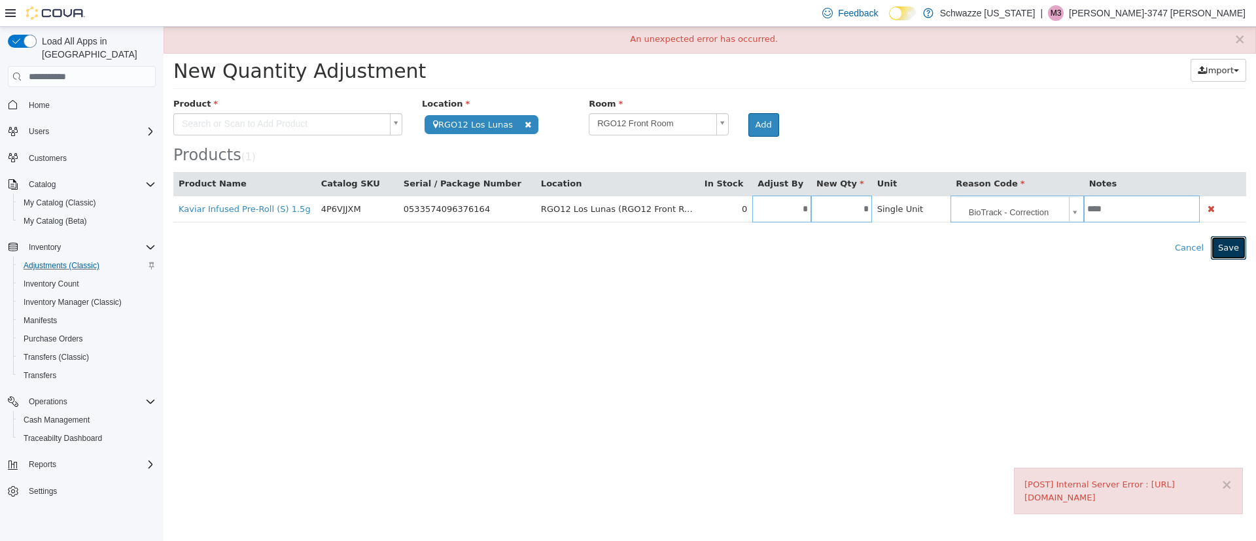
click at [1230, 252] on button "Save" at bounding box center [1228, 248] width 35 height 24
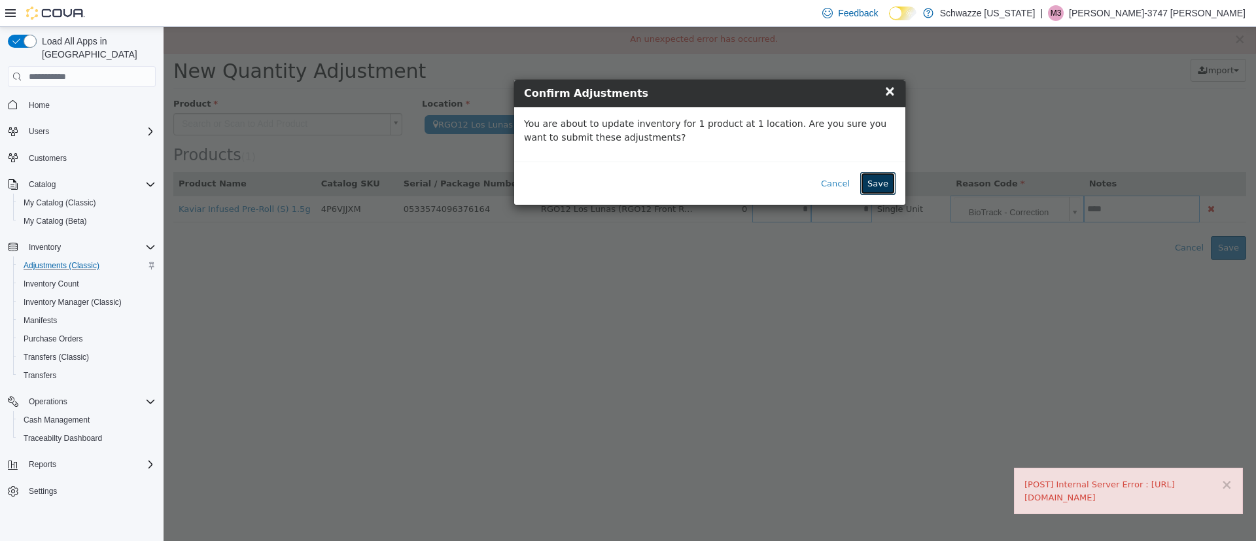
click at [889, 187] on button "Save" at bounding box center [878, 184] width 35 height 24
